Goal: Entertainment & Leisure: Consume media (video, audio)

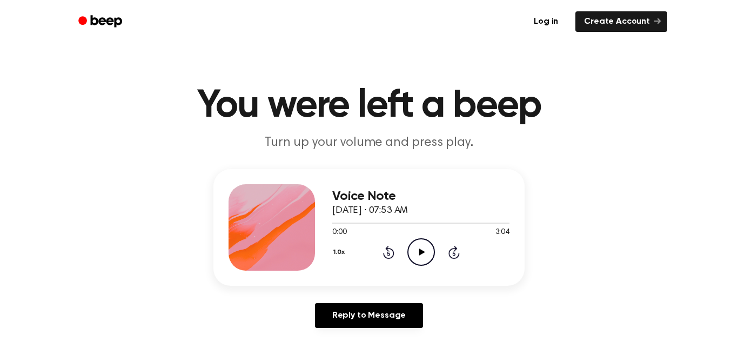
click at [425, 256] on icon "Play Audio" at bounding box center [422, 252] width 28 height 28
click at [425, 257] on icon "Pause Audio" at bounding box center [422, 252] width 28 height 28
click at [425, 258] on icon "Play Audio" at bounding box center [422, 252] width 28 height 28
click at [425, 258] on icon "Pause Audio" at bounding box center [422, 252] width 28 height 28
click at [428, 257] on icon "Play Audio" at bounding box center [422, 252] width 28 height 28
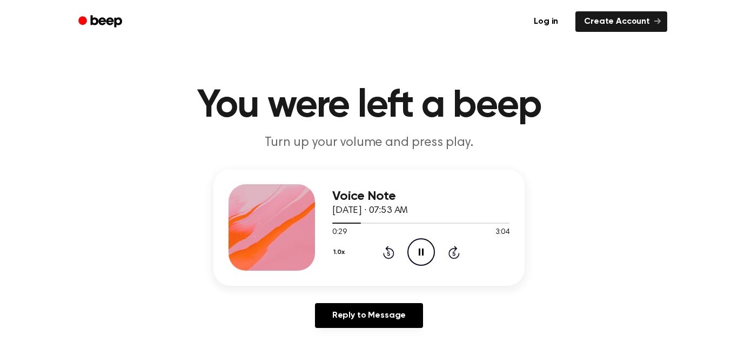
click at [428, 257] on icon "Pause Audio" at bounding box center [422, 252] width 28 height 28
click at [428, 257] on icon "Play Audio" at bounding box center [422, 252] width 28 height 28
click at [428, 257] on icon "Pause Audio" at bounding box center [422, 252] width 28 height 28
click at [428, 257] on icon "Play Audio" at bounding box center [422, 252] width 28 height 28
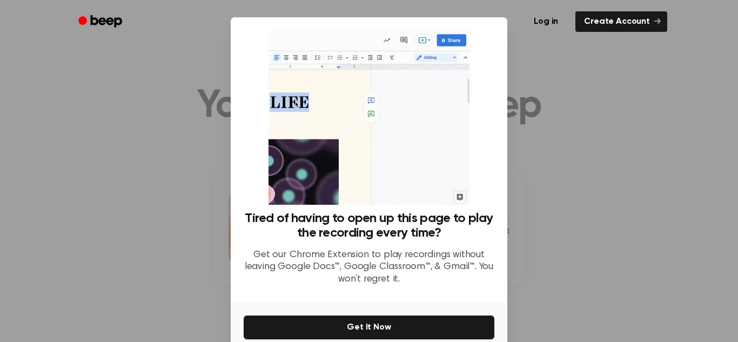
click at [610, 230] on div at bounding box center [369, 171] width 738 height 342
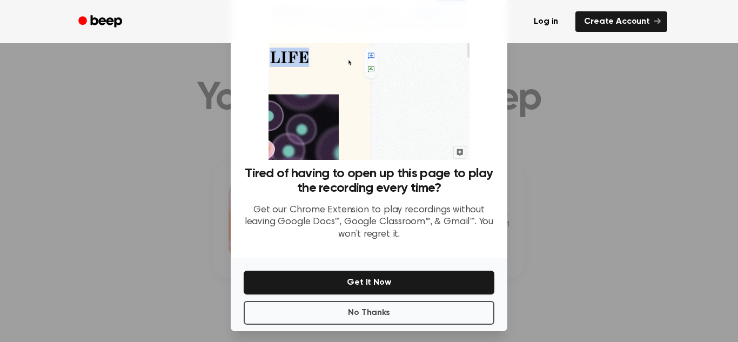
scroll to position [51, 0]
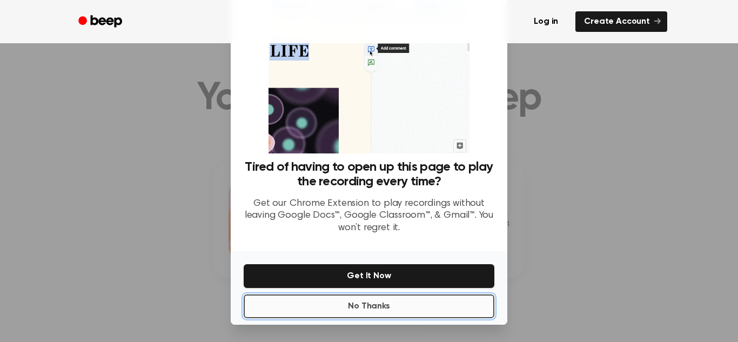
click at [370, 311] on button "No Thanks" at bounding box center [369, 307] width 251 height 24
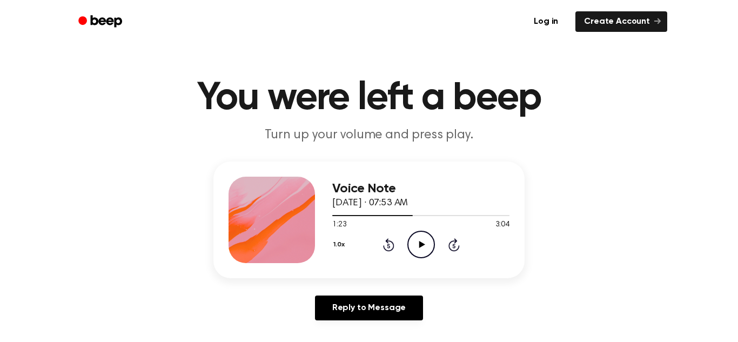
click at [422, 240] on icon "Play Audio" at bounding box center [422, 245] width 28 height 28
